Goal: Information Seeking & Learning: Learn about a topic

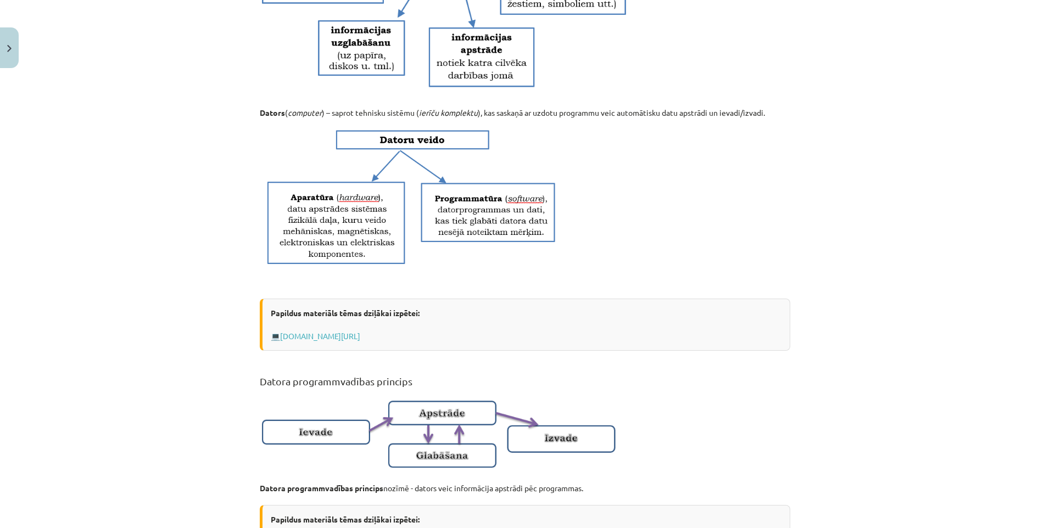
scroll to position [385, 0]
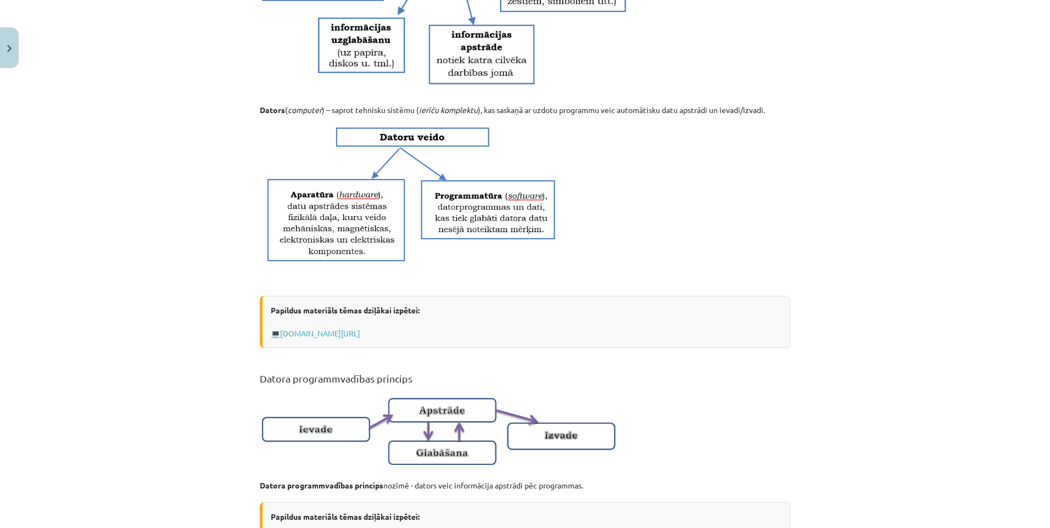
drag, startPoint x: 708, startPoint y: 335, endPoint x: 722, endPoint y: 382, distance: 48.8
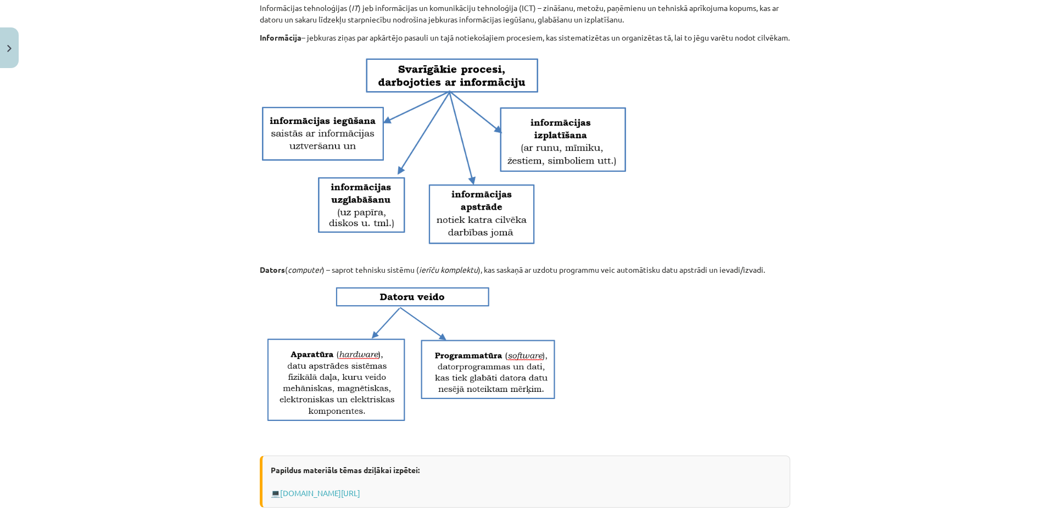
scroll to position [0, 0]
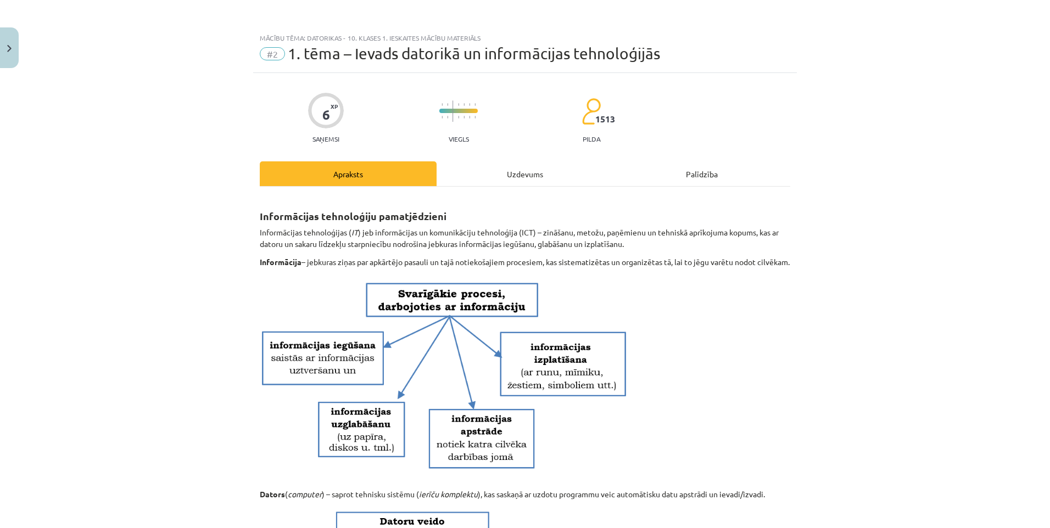
drag, startPoint x: 778, startPoint y: 196, endPoint x: 778, endPoint y: 282, distance: 86.2
drag, startPoint x: 874, startPoint y: 149, endPoint x: 866, endPoint y: 199, distance: 50.1
click at [7, 43] on button "Close" at bounding box center [9, 47] width 19 height 41
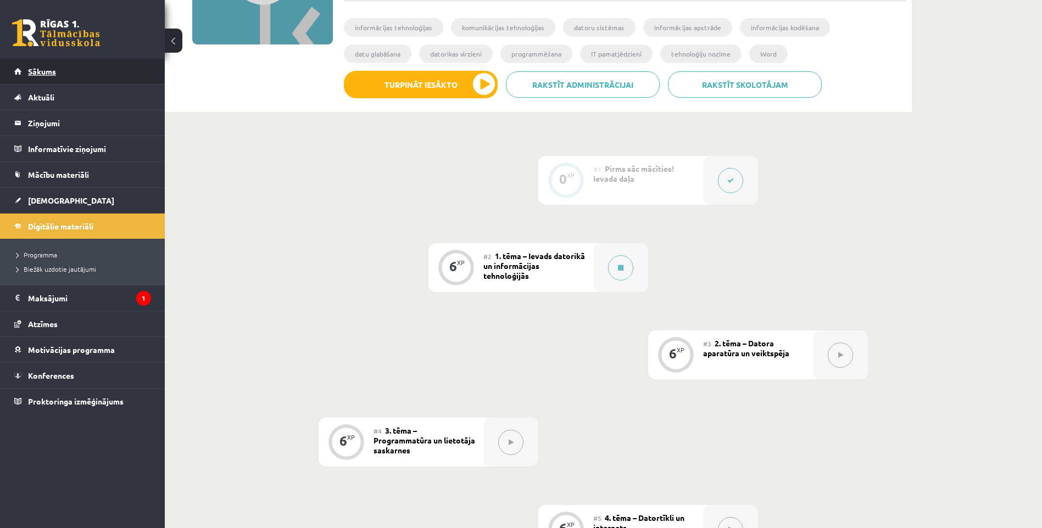
click at [46, 77] on link "Sākums" at bounding box center [82, 71] width 137 height 25
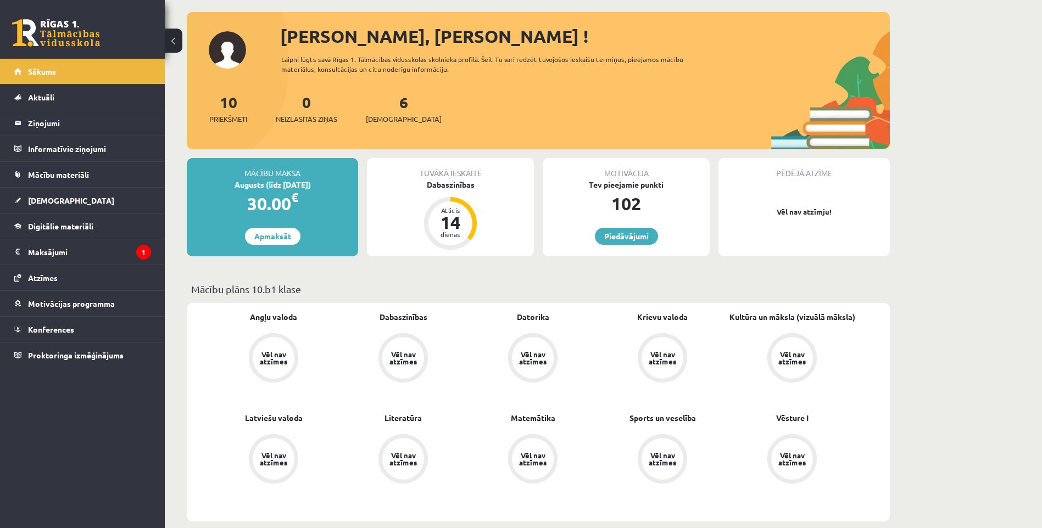
scroll to position [55, 0]
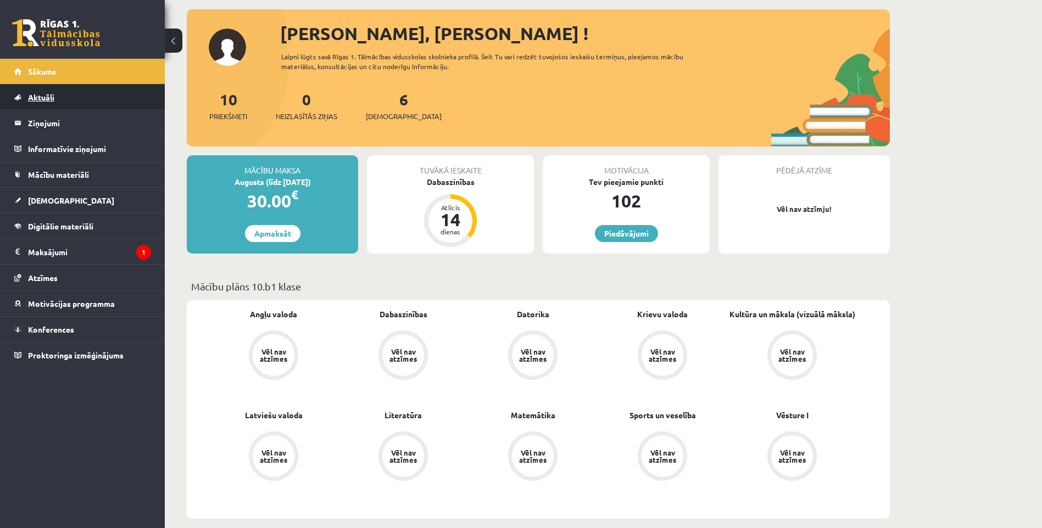
click at [57, 104] on link "Aktuāli" at bounding box center [82, 97] width 137 height 25
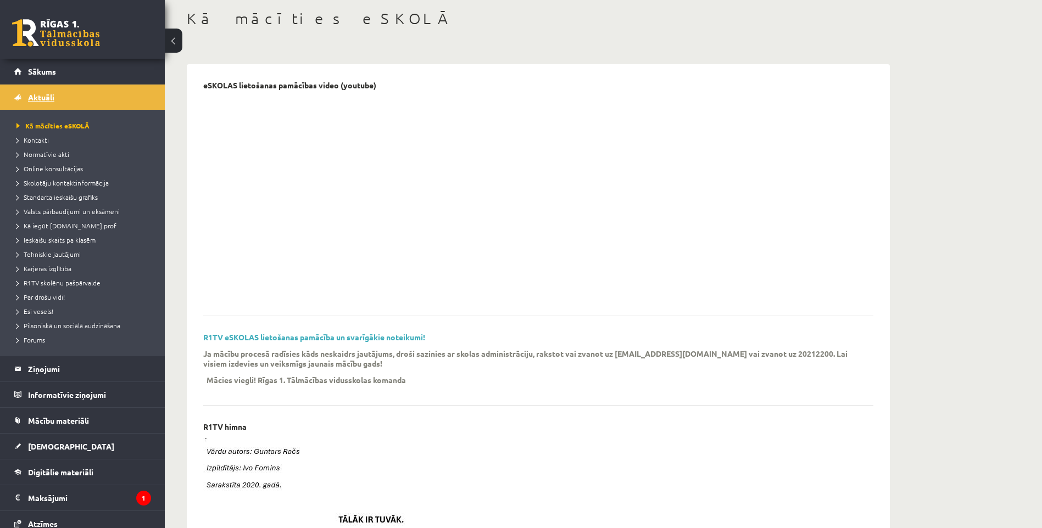
click at [47, 99] on span "Aktuāli" at bounding box center [41, 97] width 26 height 10
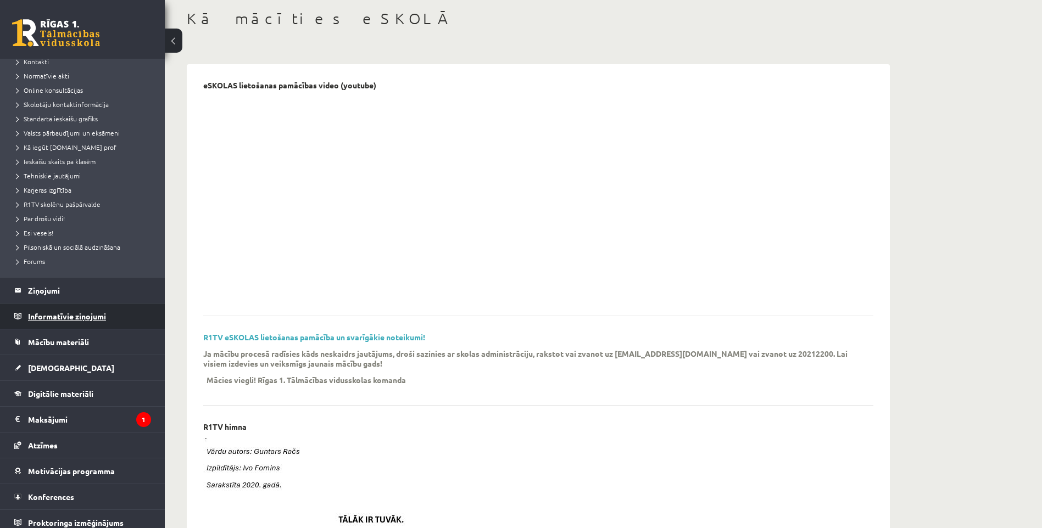
scroll to position [86, 0]
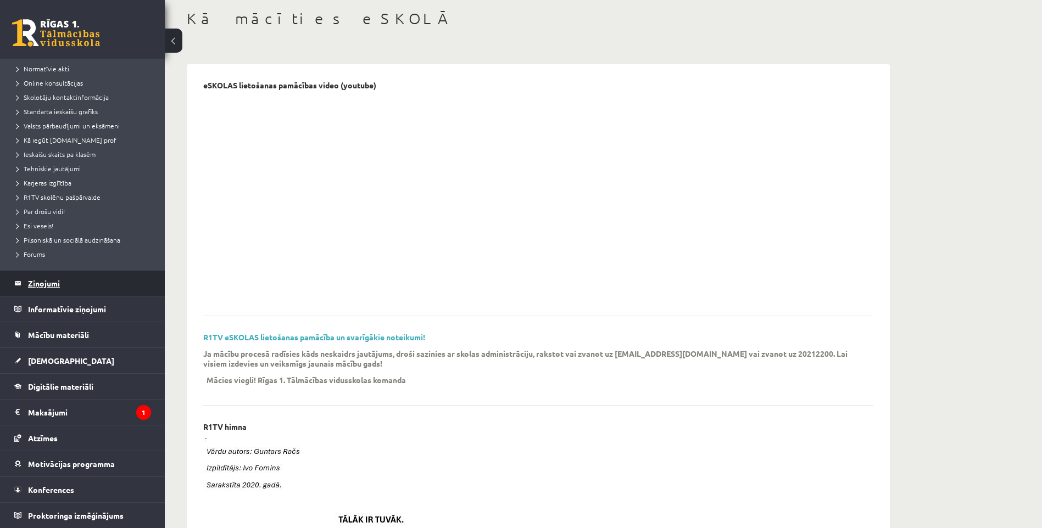
click at [64, 276] on legend "Ziņojumi 0" at bounding box center [89, 283] width 123 height 25
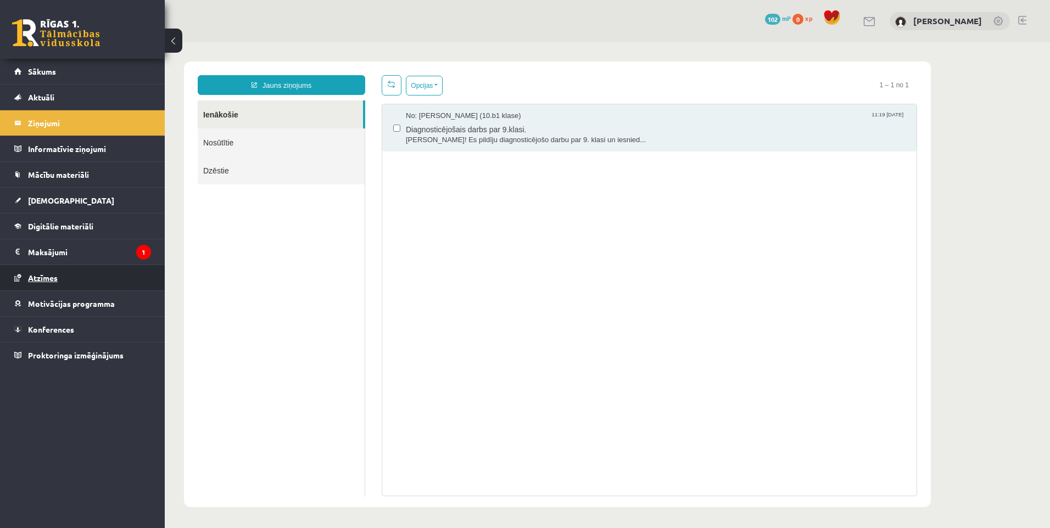
click at [51, 280] on span "Atzīmes" at bounding box center [43, 278] width 30 height 10
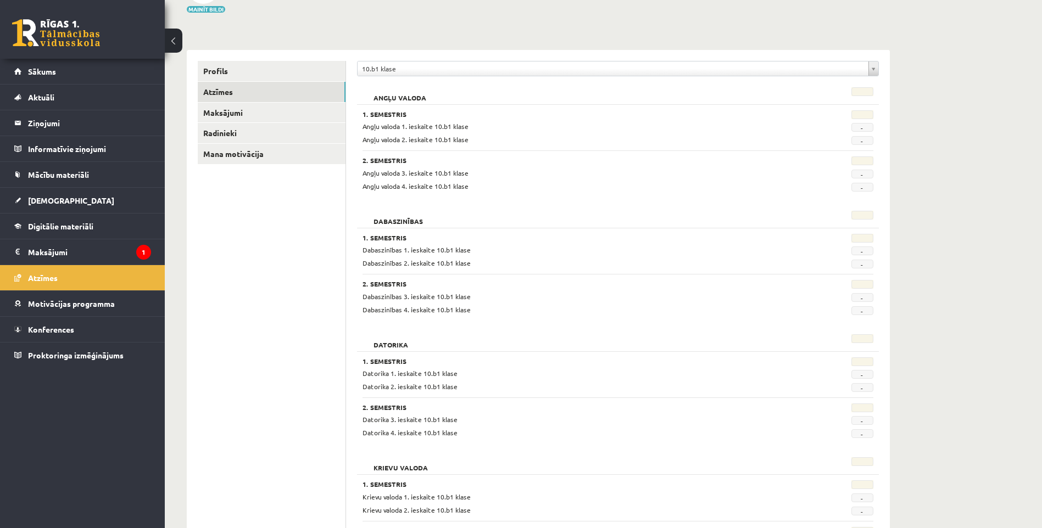
scroll to position [110, 0]
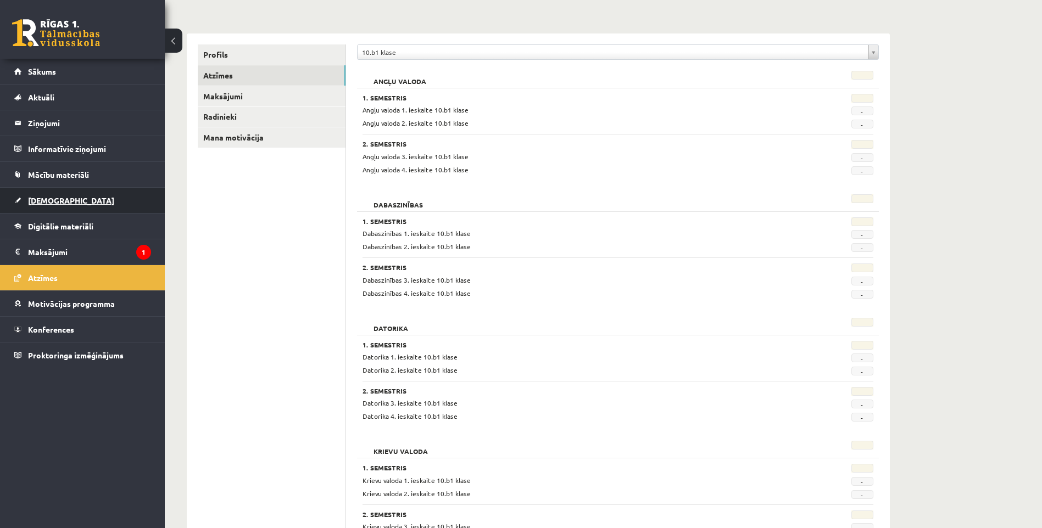
click at [43, 200] on span "[DEMOGRAPHIC_DATA]" at bounding box center [71, 201] width 86 height 10
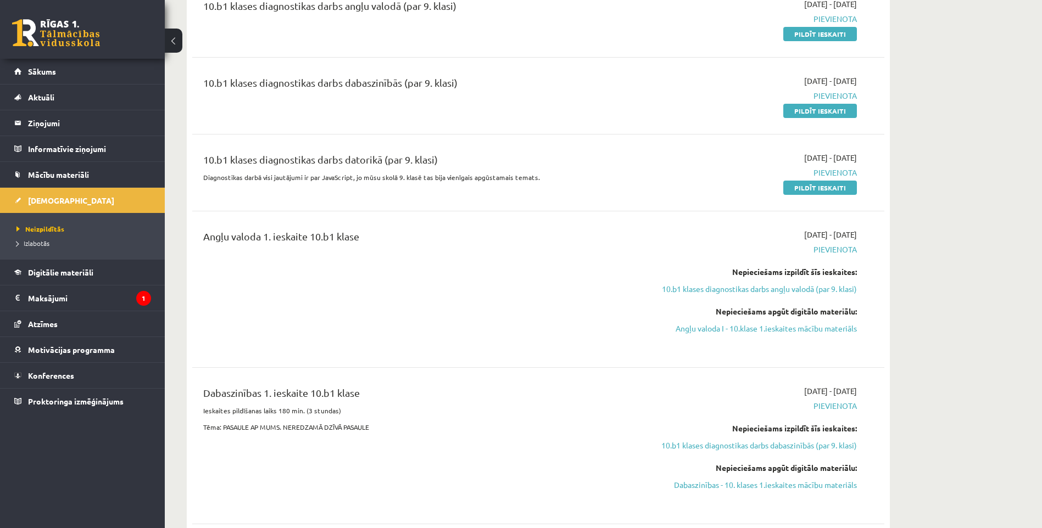
scroll to position [165, 0]
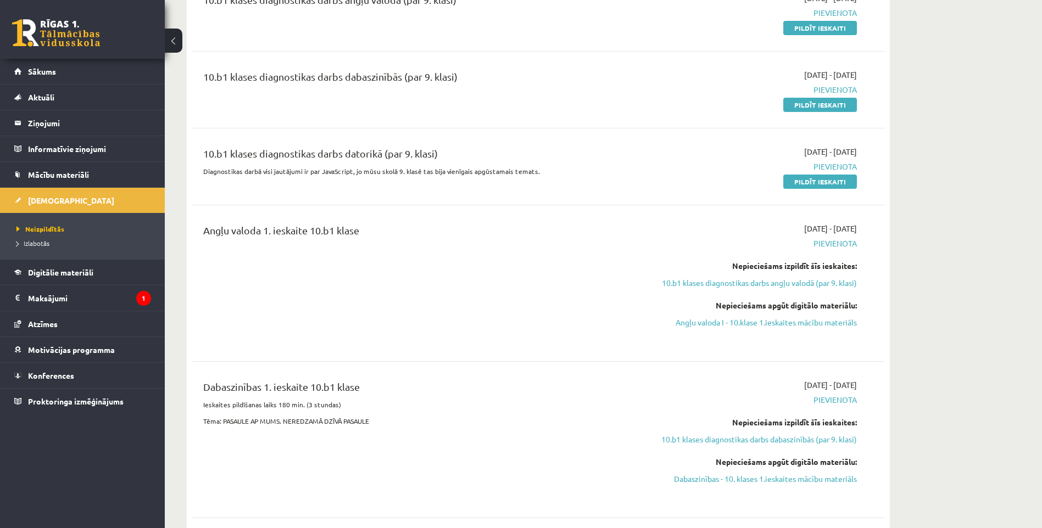
drag, startPoint x: 898, startPoint y: 237, endPoint x: 901, endPoint y: 204, distance: 33.6
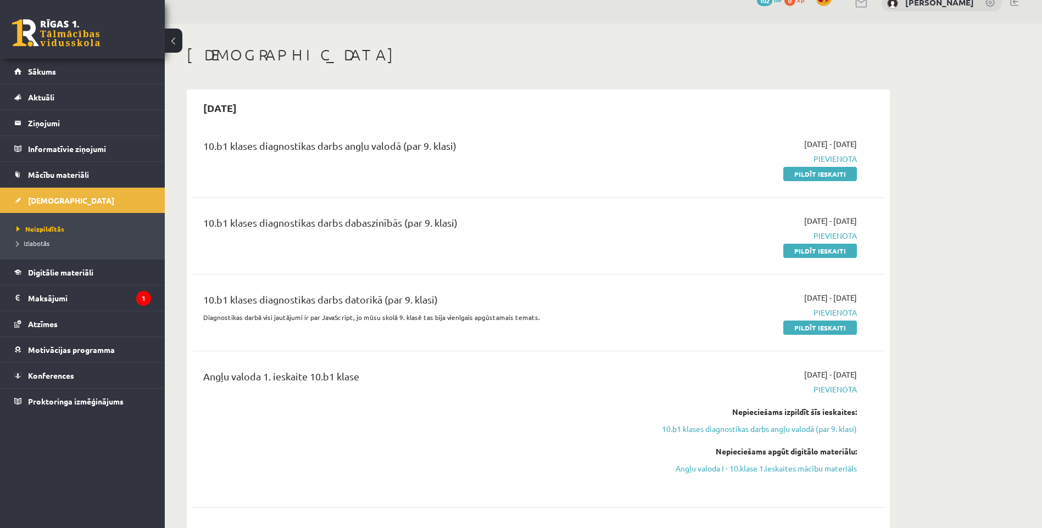
scroll to position [0, 0]
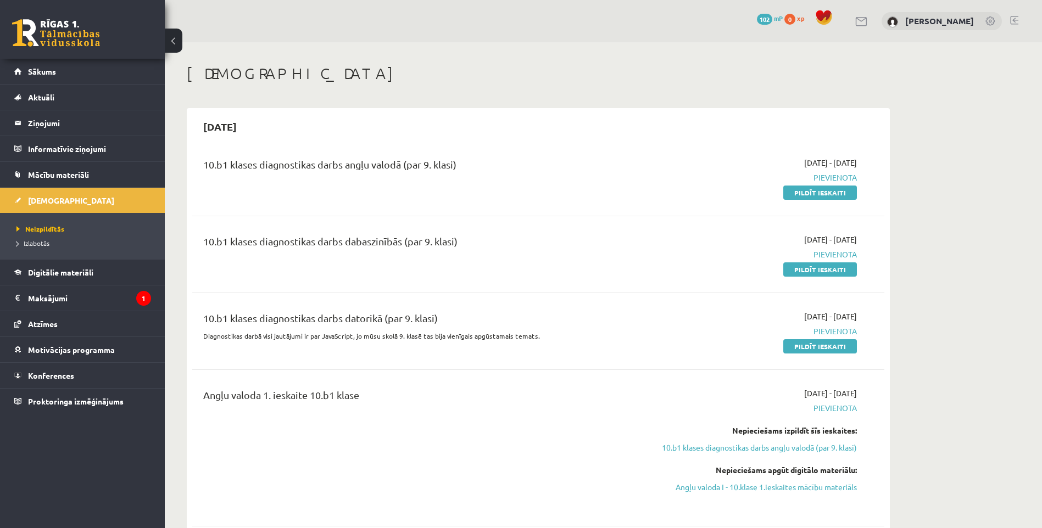
drag, startPoint x: 709, startPoint y: 146, endPoint x: 868, endPoint y: 326, distance: 240.2
click at [868, 326] on div "10.b1 klases diagnostikas darbs angļu valodā (par 9. klasi) 2025-09-01 - 2025-0…" at bounding box center [538, 535] width 692 height 779
click at [632, 170] on div "10.b1 klases diagnostikas darbs angļu valodā (par 9. klasi)" at bounding box center [418, 167] width 430 height 20
drag, startPoint x: 767, startPoint y: 163, endPoint x: 930, endPoint y: 172, distance: 163.5
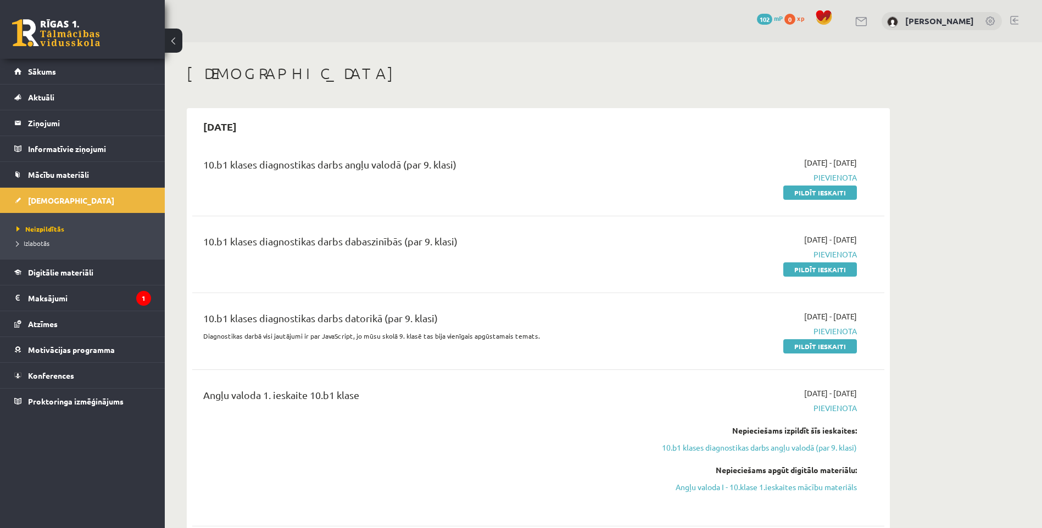
click at [878, 165] on div "10.b1 klases diagnostikas darbs angļu valodā (par 9. klasi) 2025-09-01 - 2025-0…" at bounding box center [538, 177] width 692 height 63
click at [869, 168] on div "10.b1 klases diagnostikas darbs angļu valodā (par 9. klasi) 2025-09-01 - 2025-0…" at bounding box center [538, 177] width 670 height 41
click at [877, 200] on div "10.b1 klases diagnostikas darbs angļu valodā (par 9. klasi) 2025-09-01 - 2025-0…" at bounding box center [538, 177] width 692 height 63
drag, startPoint x: 844, startPoint y: 239, endPoint x: 870, endPoint y: 239, distance: 25.8
click at [870, 239] on div "10.b1 klases diagnostikas darbs dabaszinībās (par 9. klasi) 2025-09-01 - 2025-0…" at bounding box center [538, 254] width 670 height 41
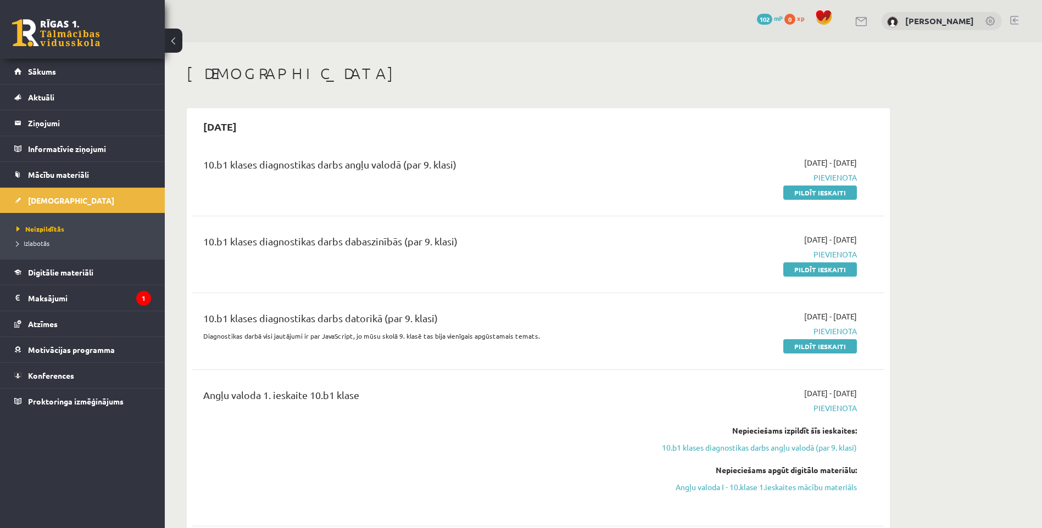
click at [869, 258] on div "10.b1 klases diagnostikas darbs dabaszinībās (par 9. klasi) 2025-09-01 - 2025-0…" at bounding box center [538, 254] width 670 height 41
click at [57, 176] on span "Mācību materiāli" at bounding box center [58, 175] width 61 height 10
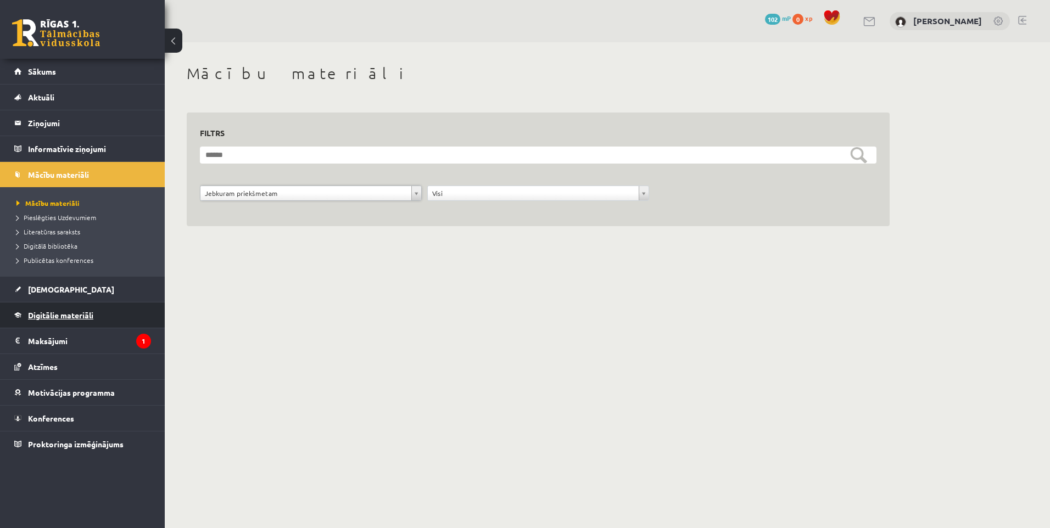
click at [52, 311] on span "Digitālie materiāli" at bounding box center [60, 315] width 65 height 10
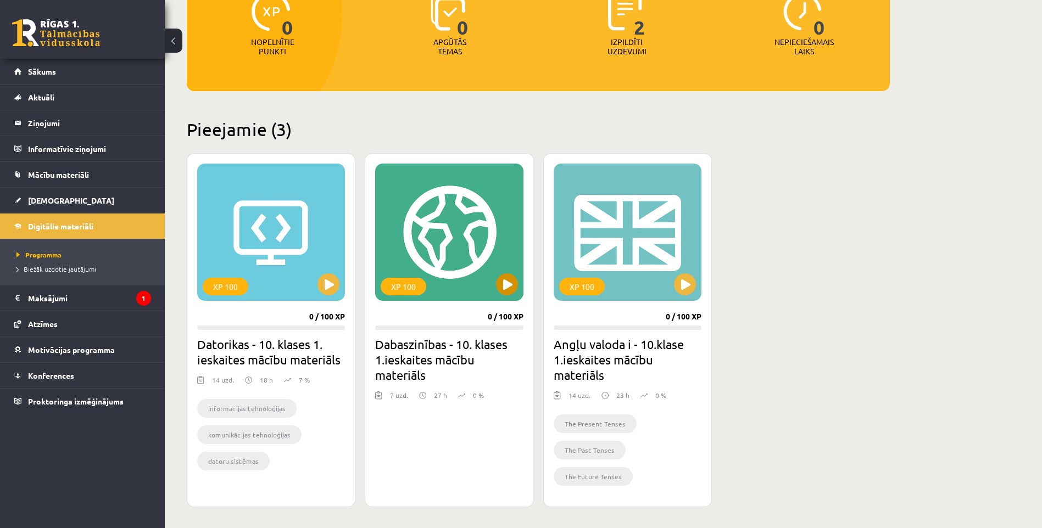
scroll to position [165, 0]
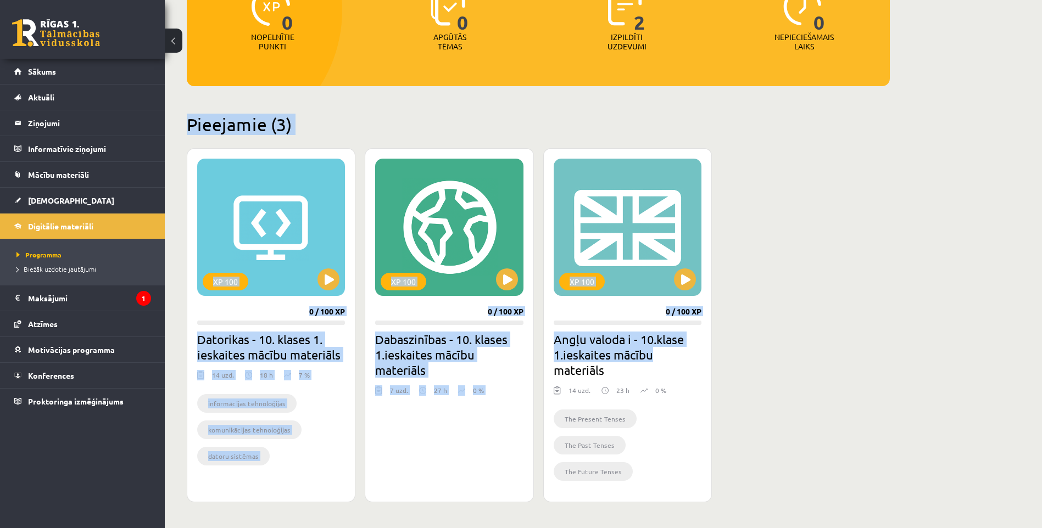
drag, startPoint x: 182, startPoint y: 113, endPoint x: 744, endPoint y: 358, distance: 613.1
click at [744, 358] on div "Mana statistika 0 Nopelnītie punkti 0 Apgūtās tēmas 2 Izpildīti uzdevumi 0 Nepi…" at bounding box center [538, 231] width 747 height 709
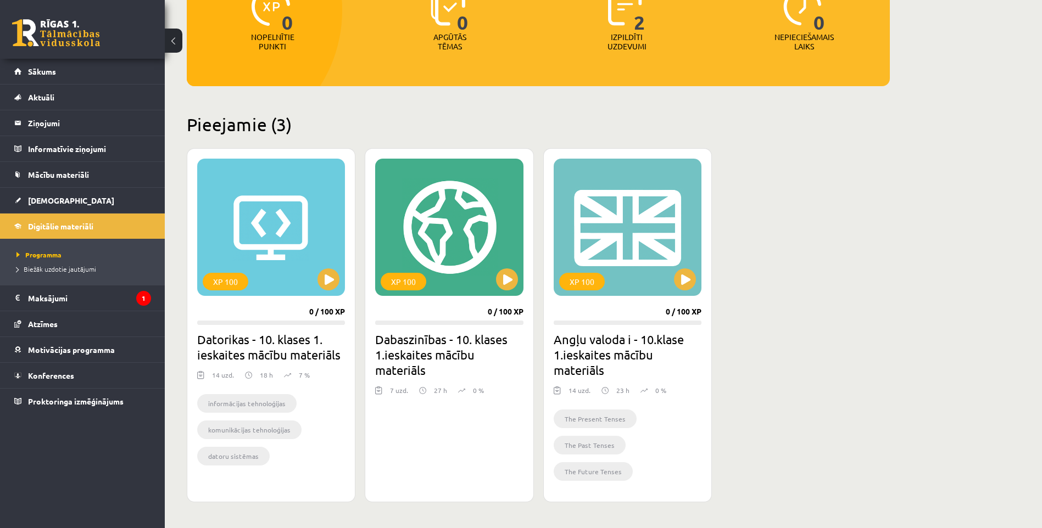
click at [783, 370] on div "XP 100 0 / 100 XP Datorikas - 10. klases 1. ieskaites mācību materiāls 14 uzd. …" at bounding box center [538, 325] width 703 height 354
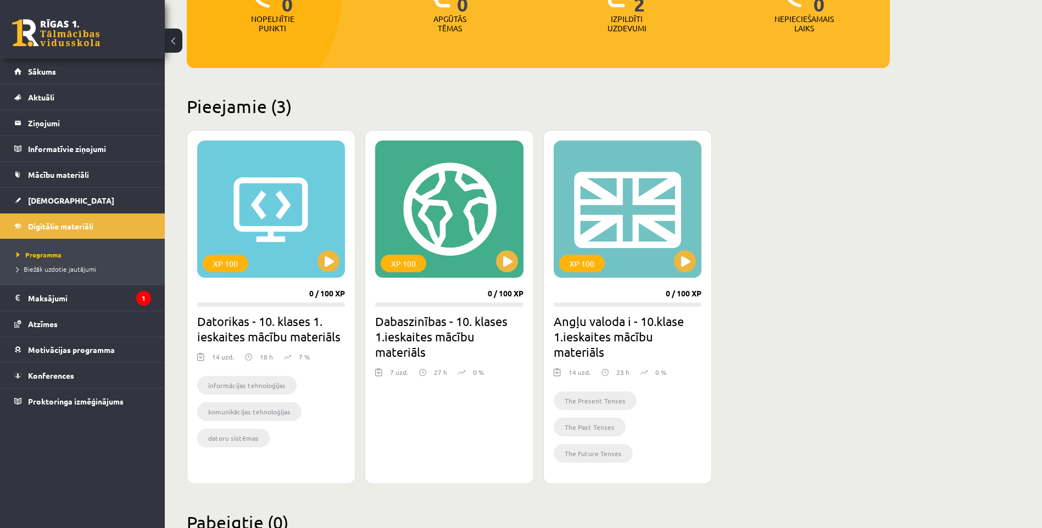
scroll to position [220, 0]
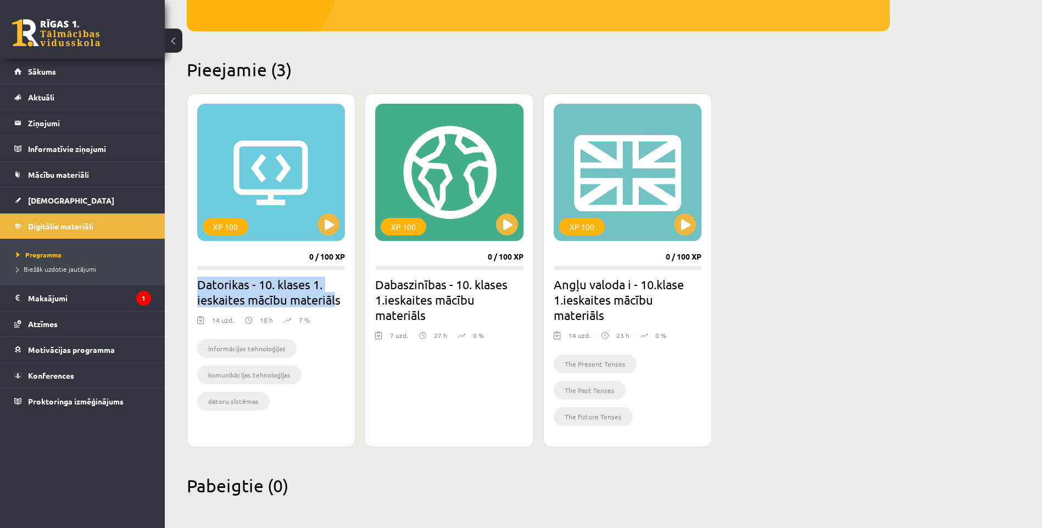
drag, startPoint x: 196, startPoint y: 284, endPoint x: 337, endPoint y: 308, distance: 142.7
click at [337, 308] on div "XP 100 0 / 100 XP Datorikas - 10. klases 1. ieskaites mācību materiāls 14 uzd. …" at bounding box center [271, 270] width 169 height 354
click at [346, 310] on div "XP 100 0 / 100 XP Datorikas - 10. klases 1. ieskaites mācību materiāls 14 uzd. …" at bounding box center [271, 270] width 169 height 354
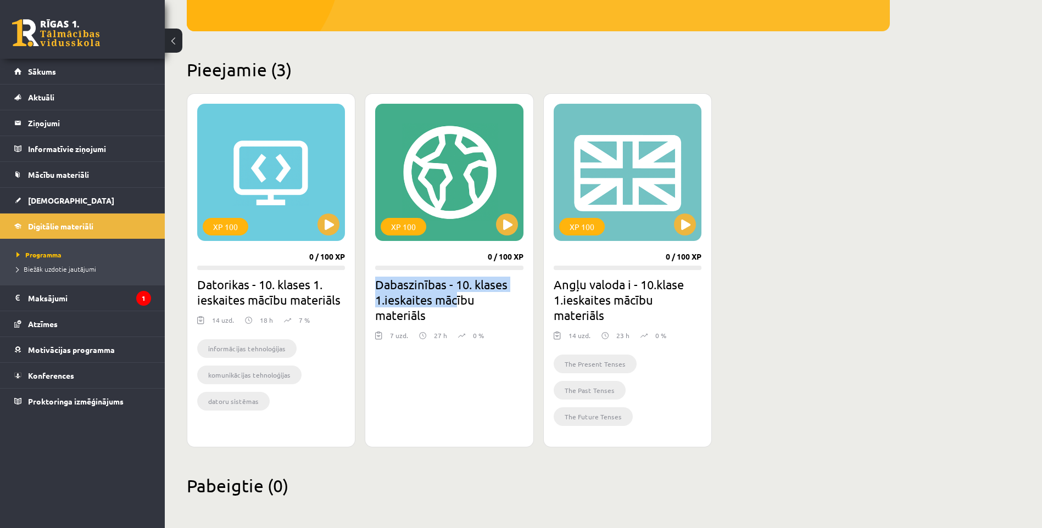
drag, startPoint x: 375, startPoint y: 279, endPoint x: 464, endPoint y: 293, distance: 89.6
click at [459, 293] on h2 "Dabaszinības - 10. klases 1.ieskaites mācību materiāls" at bounding box center [449, 300] width 148 height 46
click at [488, 291] on h2 "Dabaszinības - 10. klases 1.ieskaites mācību materiāls" at bounding box center [449, 300] width 148 height 46
drag, startPoint x: 377, startPoint y: 285, endPoint x: 433, endPoint y: 291, distance: 56.4
click at [432, 291] on h2 "Dabaszinības - 10. klases 1.ieskaites mācību materiāls" at bounding box center [449, 300] width 148 height 46
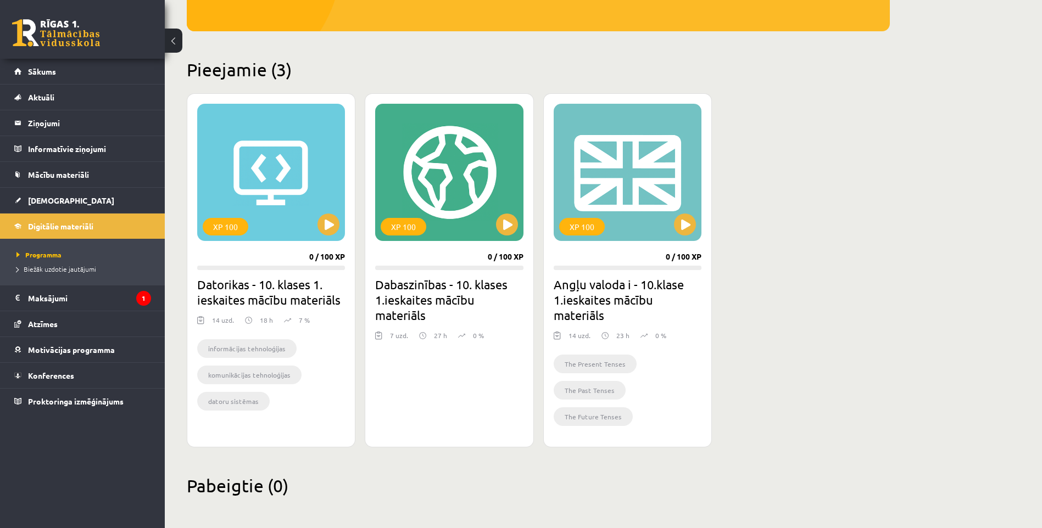
click at [477, 292] on h2 "Dabaszinības - 10. klases 1.ieskaites mācību materiāls" at bounding box center [449, 300] width 148 height 46
drag, startPoint x: 560, startPoint y: 282, endPoint x: 643, endPoint y: 317, distance: 90.6
click at [630, 313] on h2 "Angļu valoda i - 10.klase 1.ieskaites mācību materiāls" at bounding box center [628, 300] width 148 height 46
click at [647, 315] on h2 "Angļu valoda i - 10.klase 1.ieskaites mācību materiāls" at bounding box center [628, 300] width 148 height 46
drag, startPoint x: 582, startPoint y: 288, endPoint x: 729, endPoint y: 299, distance: 147.6
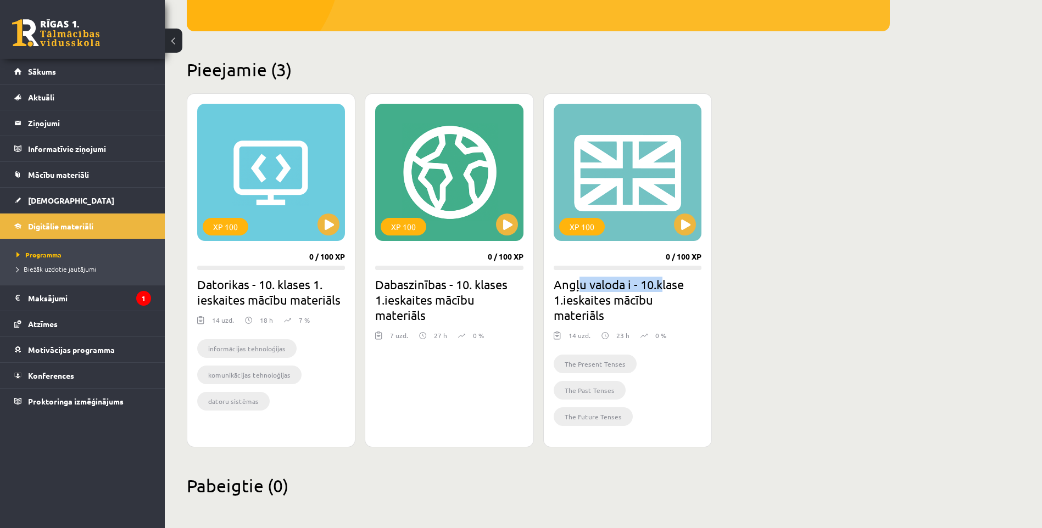
click at [698, 295] on h2 "Angļu valoda i - 10.klase 1.ieskaites mācību materiāls" at bounding box center [628, 300] width 148 height 46
click at [718, 302] on div "XP 100 0 / 100 XP Datorikas - 10. klases 1. ieskaites mācību materiāls 14 uzd. …" at bounding box center [538, 270] width 703 height 354
click at [708, 320] on div "XP 100 0 / 100 XP Angļu valoda i - 10.klase 1.ieskaites mācību materiāls 14 uzd…" at bounding box center [627, 270] width 169 height 354
click at [53, 172] on span "Mācību materiāli" at bounding box center [58, 175] width 61 height 10
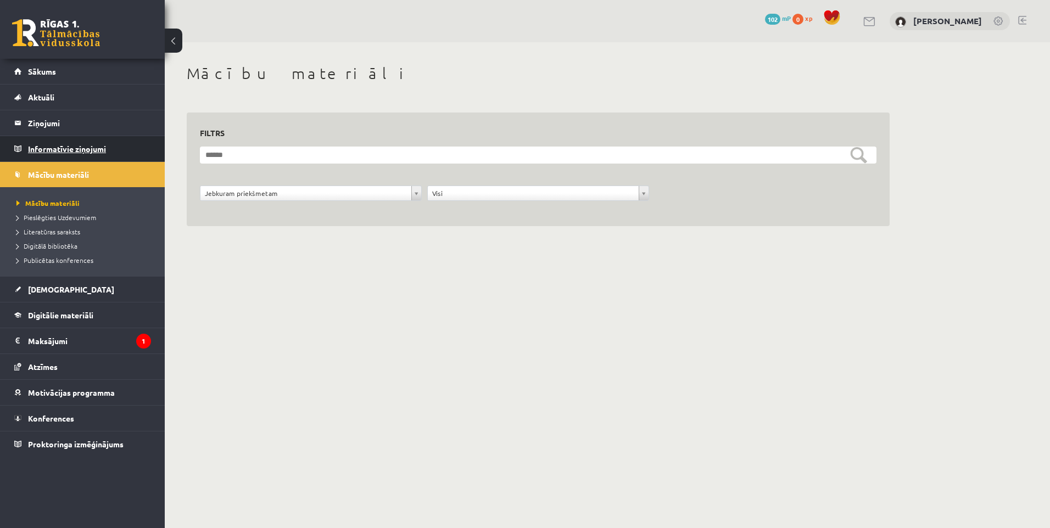
click at [57, 143] on legend "Informatīvie ziņojumi 0" at bounding box center [89, 148] width 123 height 25
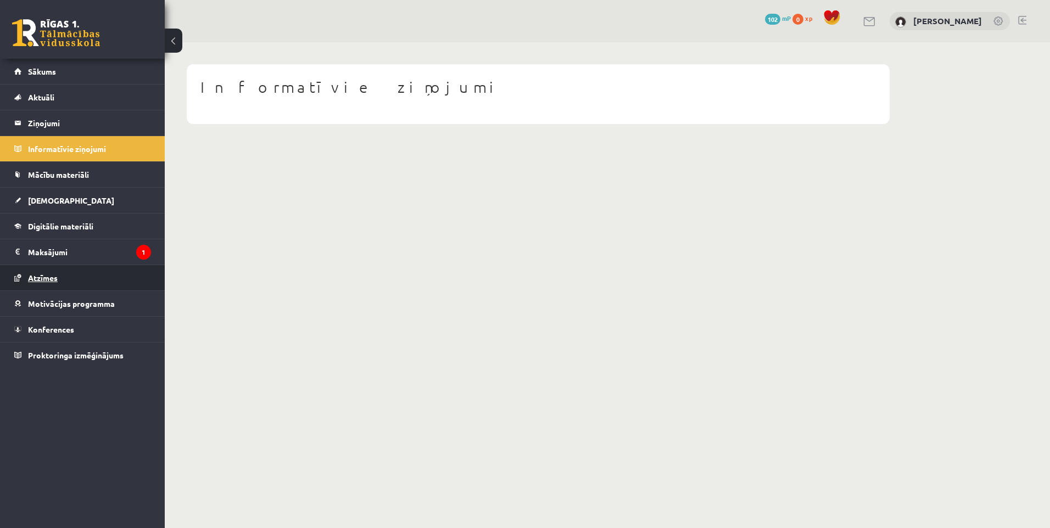
click at [49, 283] on link "Atzīmes" at bounding box center [82, 277] width 137 height 25
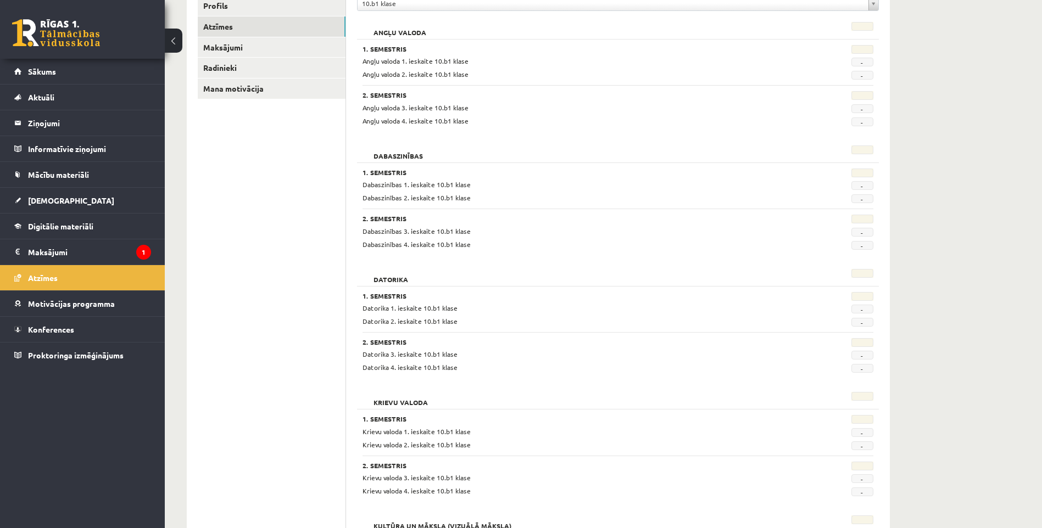
scroll to position [165, 0]
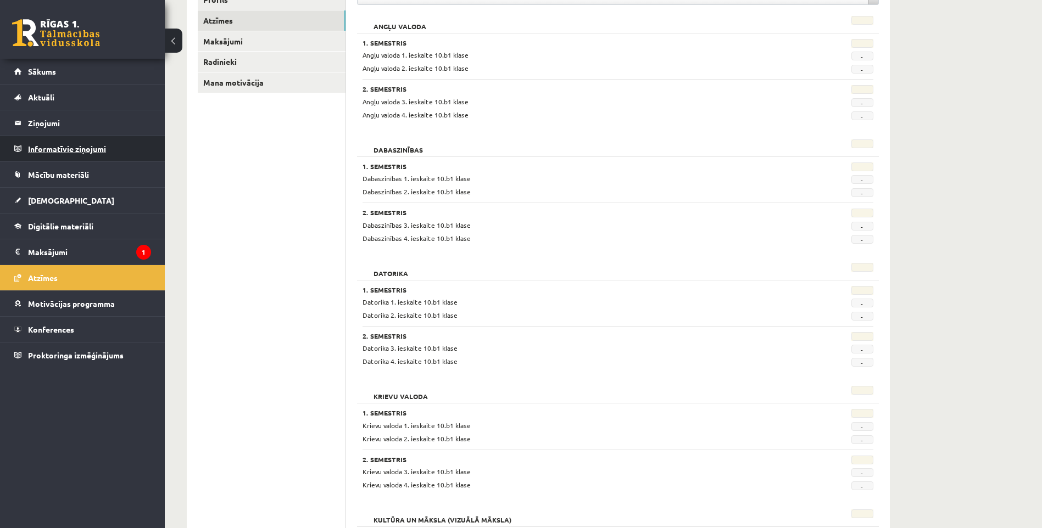
click at [52, 140] on legend "Informatīvie ziņojumi 0" at bounding box center [89, 148] width 123 height 25
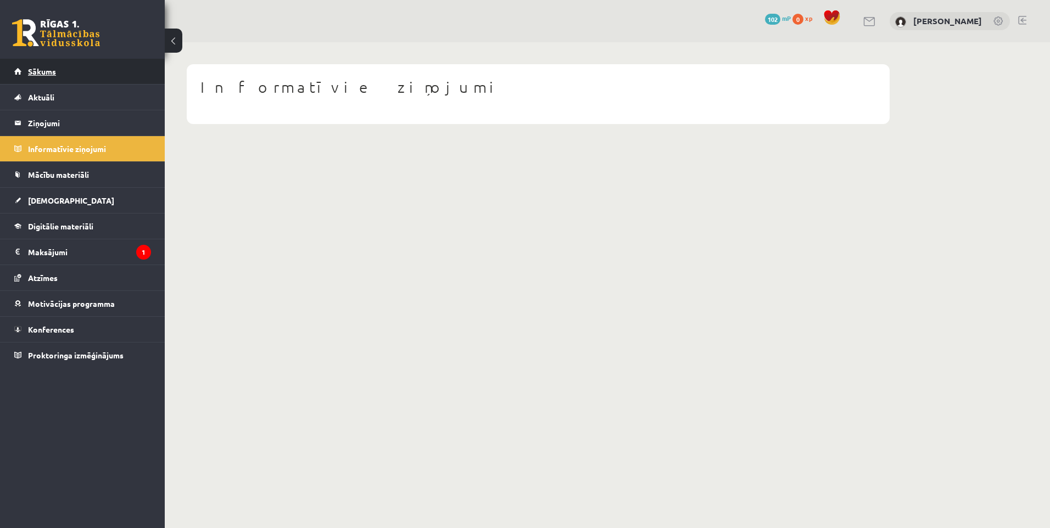
click at [47, 73] on span "Sākums" at bounding box center [42, 71] width 28 height 10
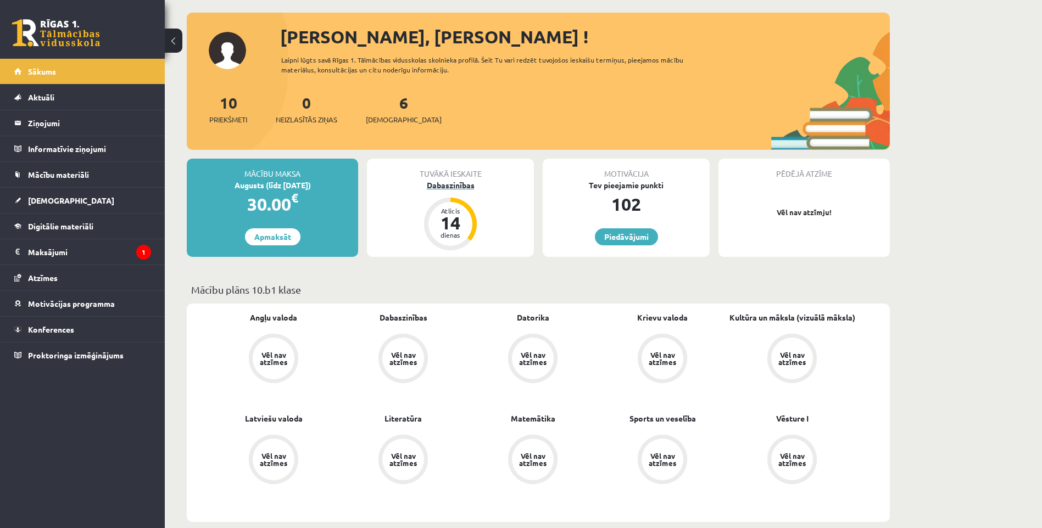
scroll to position [55, 0]
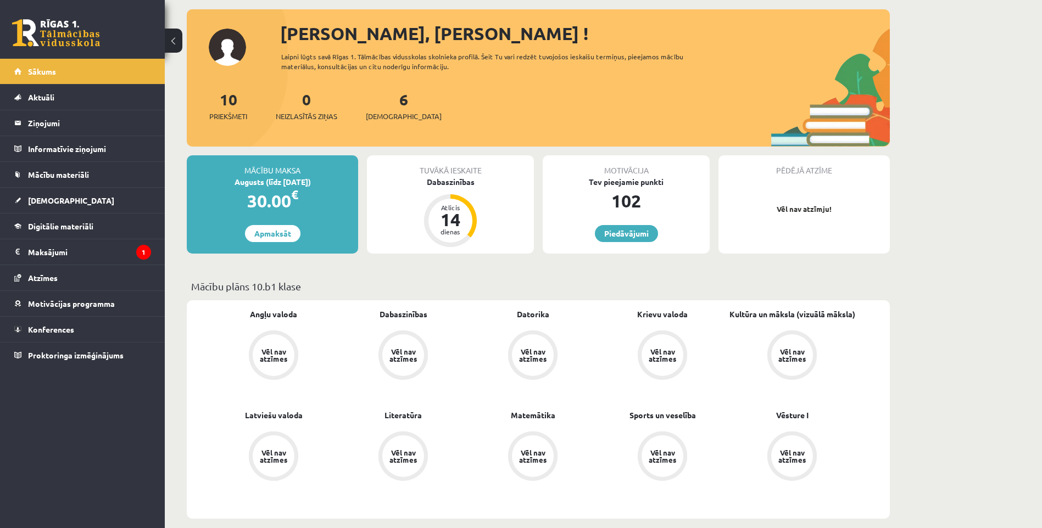
drag, startPoint x: 905, startPoint y: 276, endPoint x: 906, endPoint y: 295, distance: 19.3
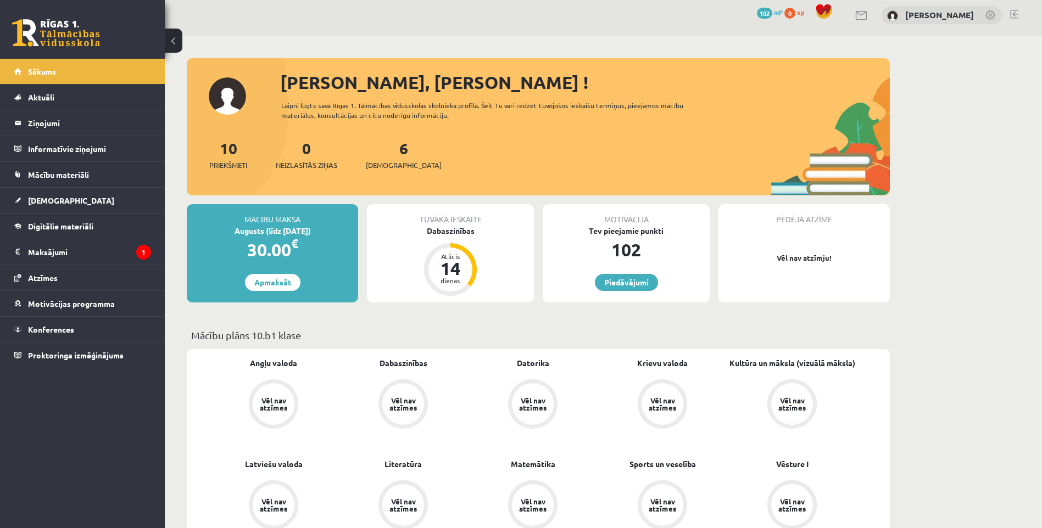
scroll to position [1, 0]
